Goal: Task Accomplishment & Management: Manage account settings

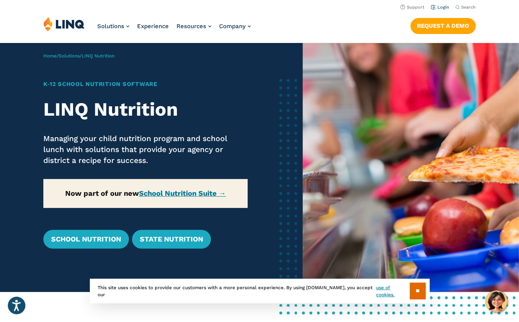
click at [442, 5] on link "Login" at bounding box center [440, 7] width 18 height 5
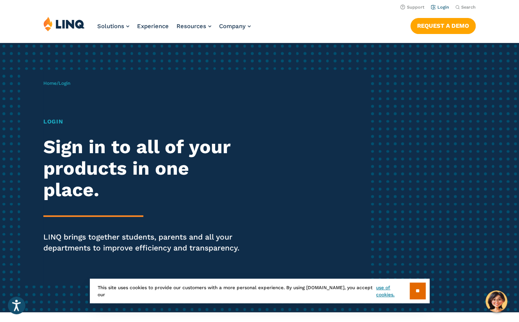
click at [438, 7] on link "Login" at bounding box center [440, 7] width 18 height 5
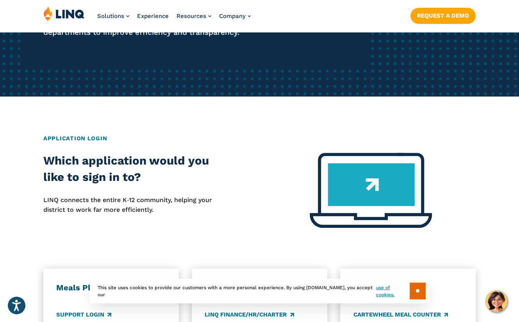
scroll to position [312, 0]
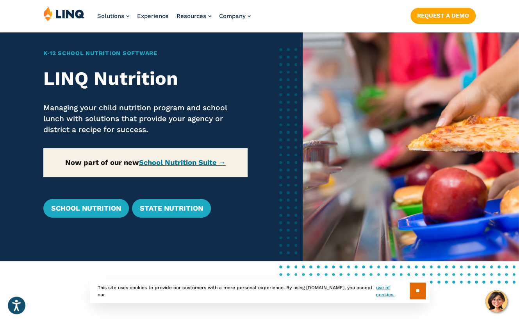
scroll to position [78, 0]
